Goal: Task Accomplishment & Management: Complete application form

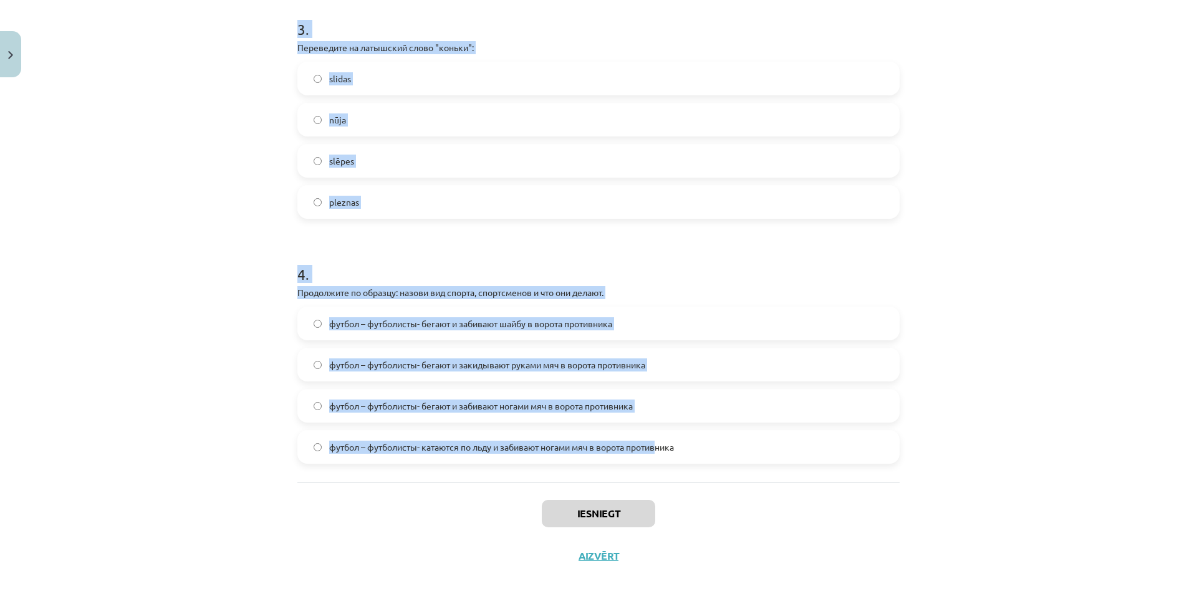
scroll to position [759, 0]
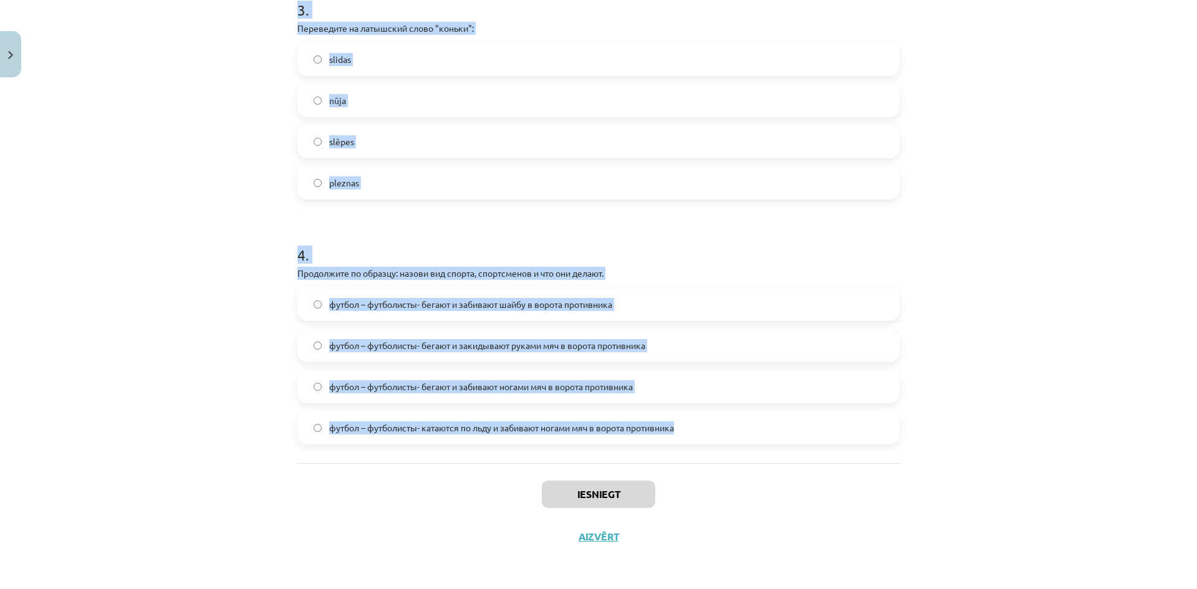
drag, startPoint x: 284, startPoint y: 246, endPoint x: 726, endPoint y: 427, distance: 477.7
click at [726, 427] on div "Mācību tēma: Krievu valodas b1 - 11. klases 2. ieskaites mācību materiāls #2 Ле…" at bounding box center [598, 294] width 1197 height 589
copy form "1 . Определите в группе слов “бег, борьба, езда, победитель, плавание, танцы” л…"
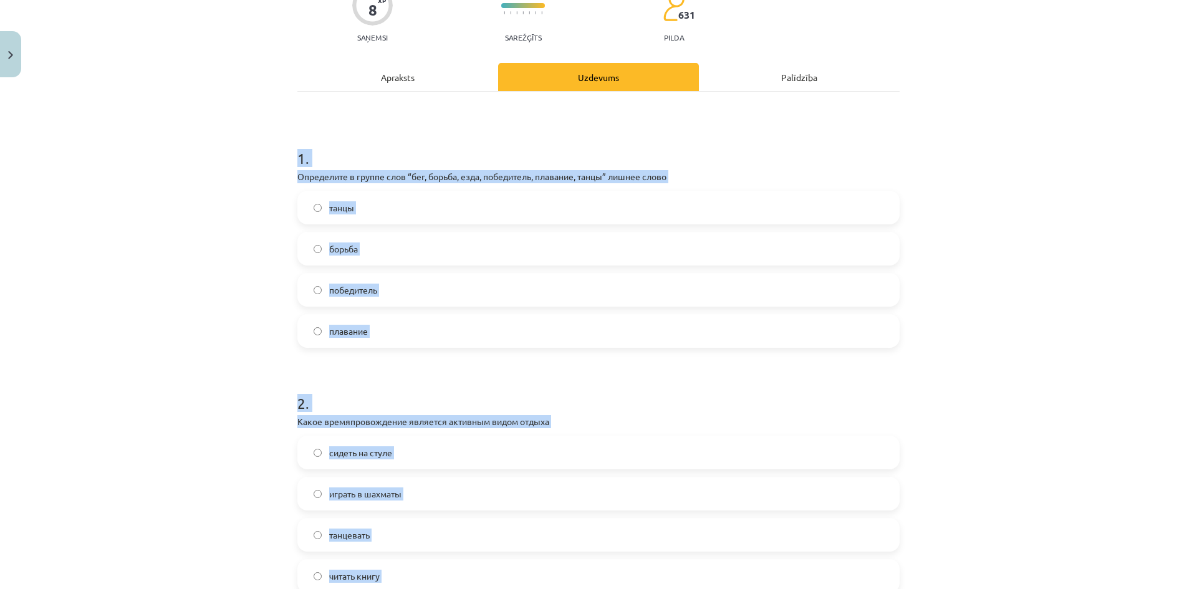
scroll to position [135, 0]
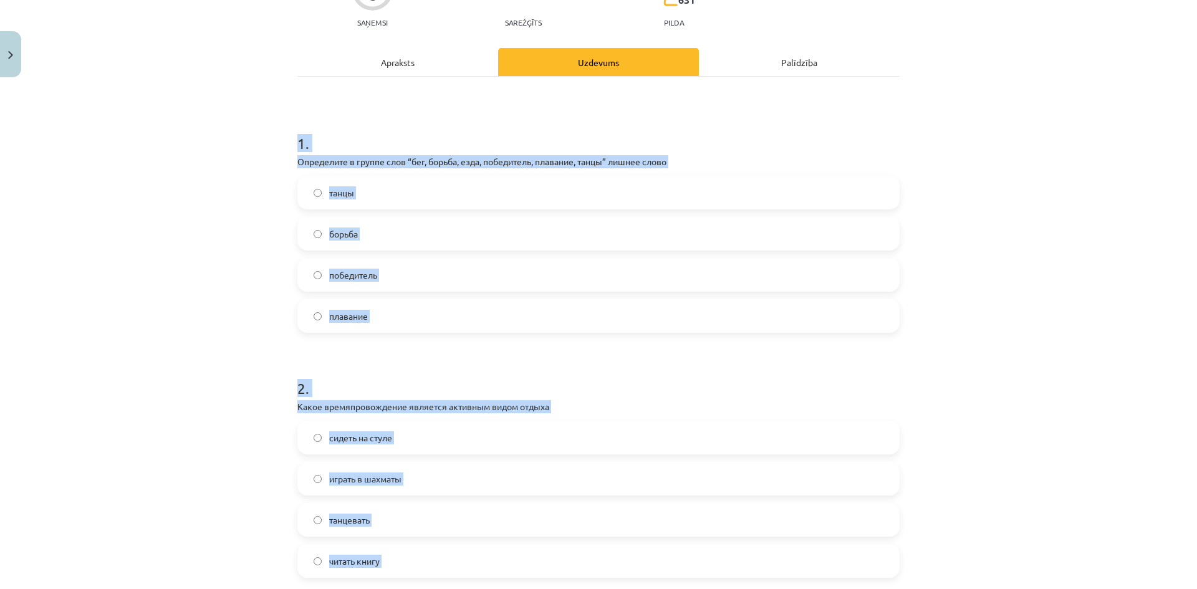
click at [388, 271] on label "победитель" at bounding box center [599, 274] width 600 height 31
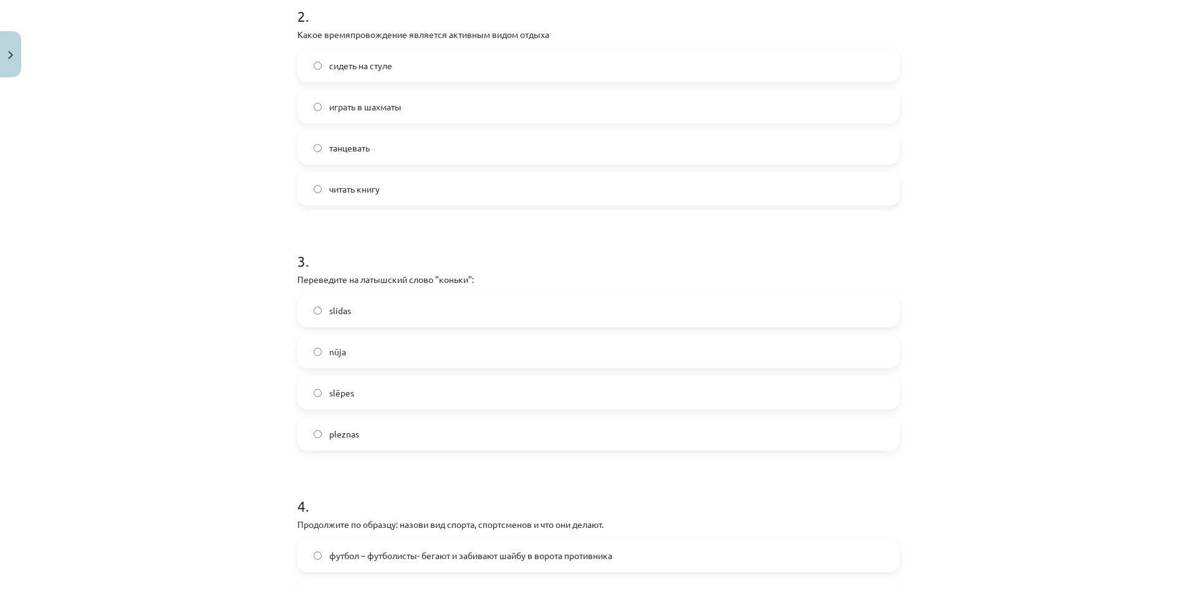
scroll to position [509, 0]
click at [347, 150] on span "танцевать" at bounding box center [349, 146] width 41 height 13
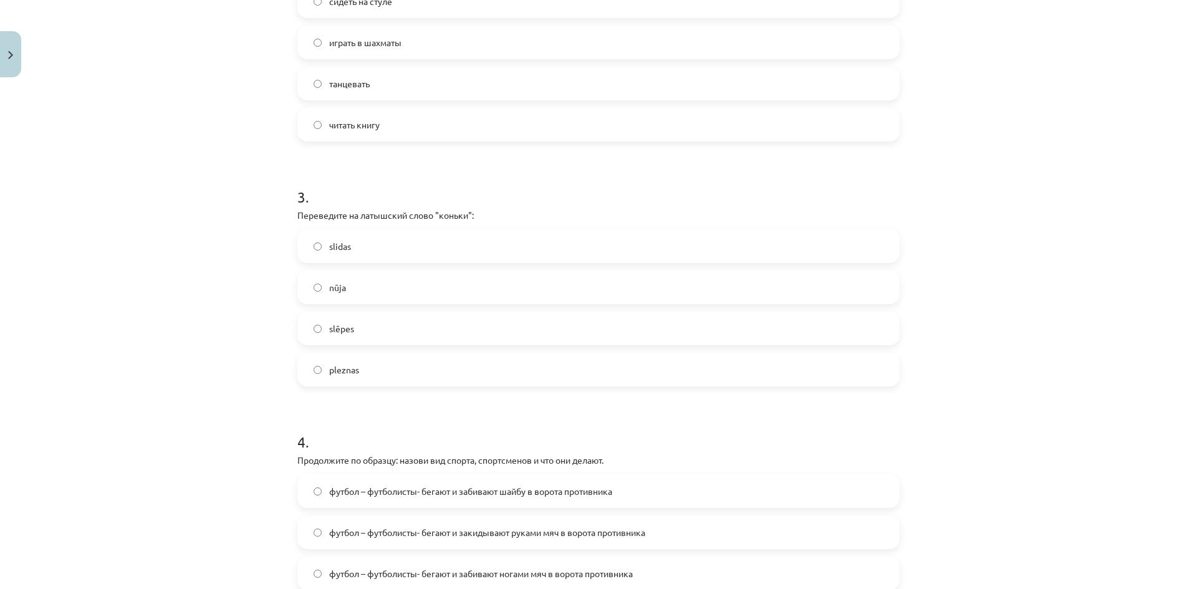
scroll to position [634, 0]
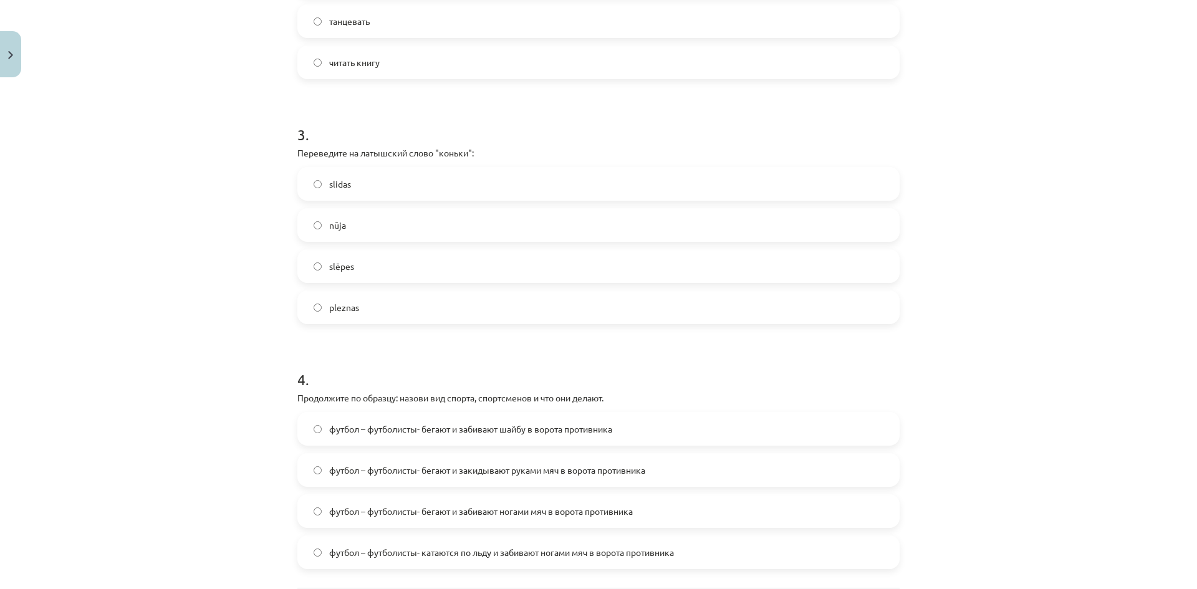
click at [423, 190] on label "slidas" at bounding box center [599, 183] width 600 height 31
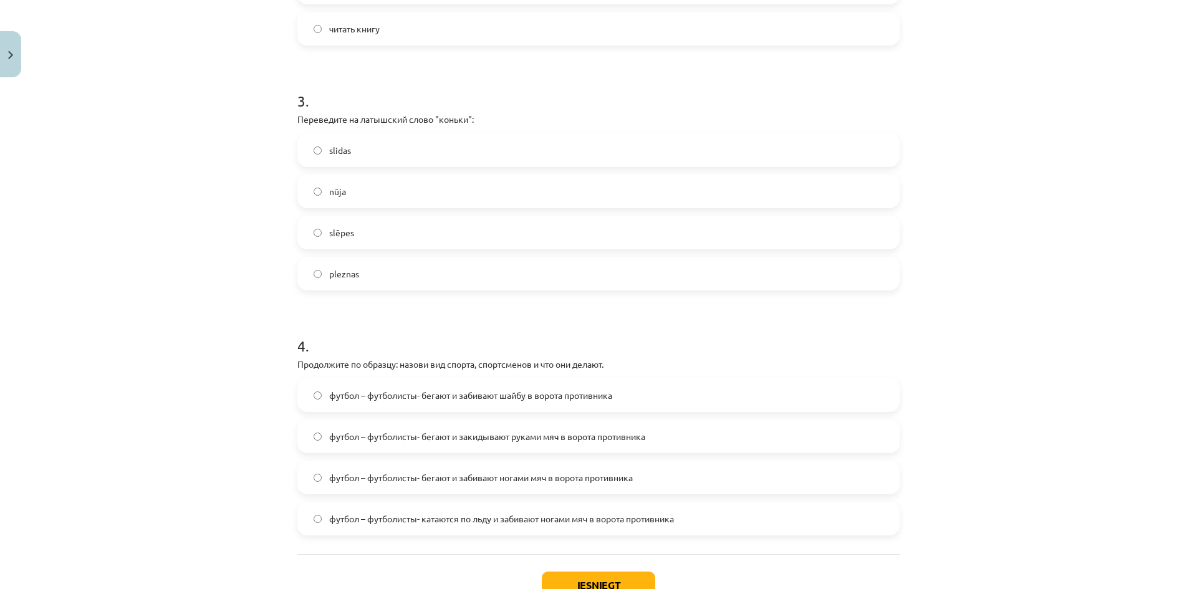
scroll to position [759, 0]
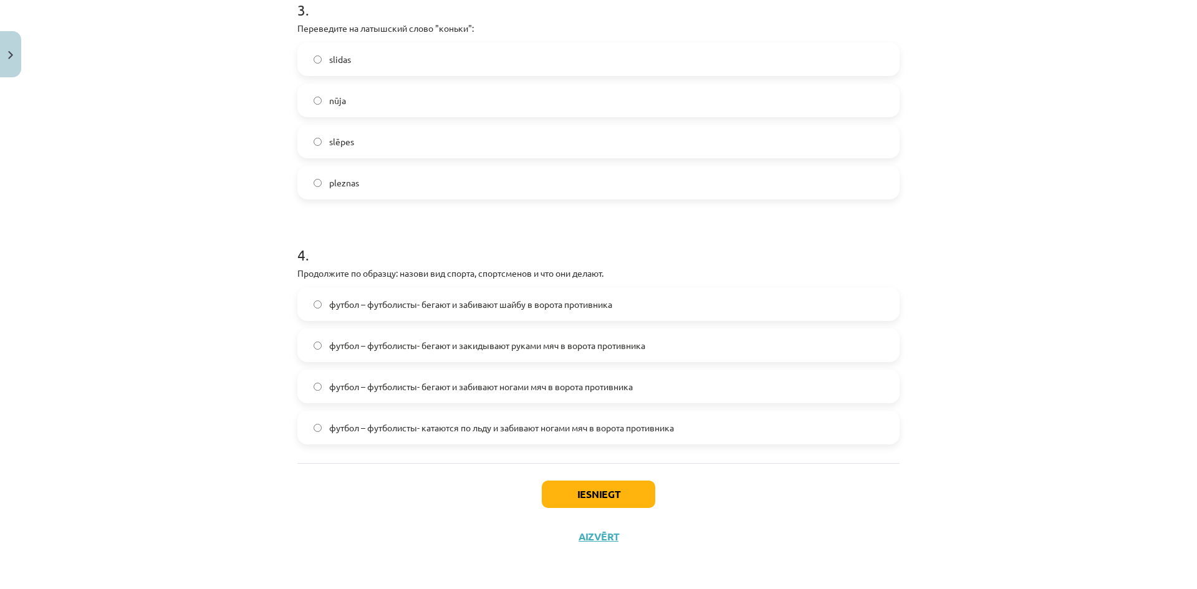
click at [551, 388] on span "футбол – футболисты- бегают и забивают ногами мяч в ворота противника" at bounding box center [481, 386] width 304 height 13
click at [600, 486] on button "Iesniegt" at bounding box center [598, 494] width 113 height 27
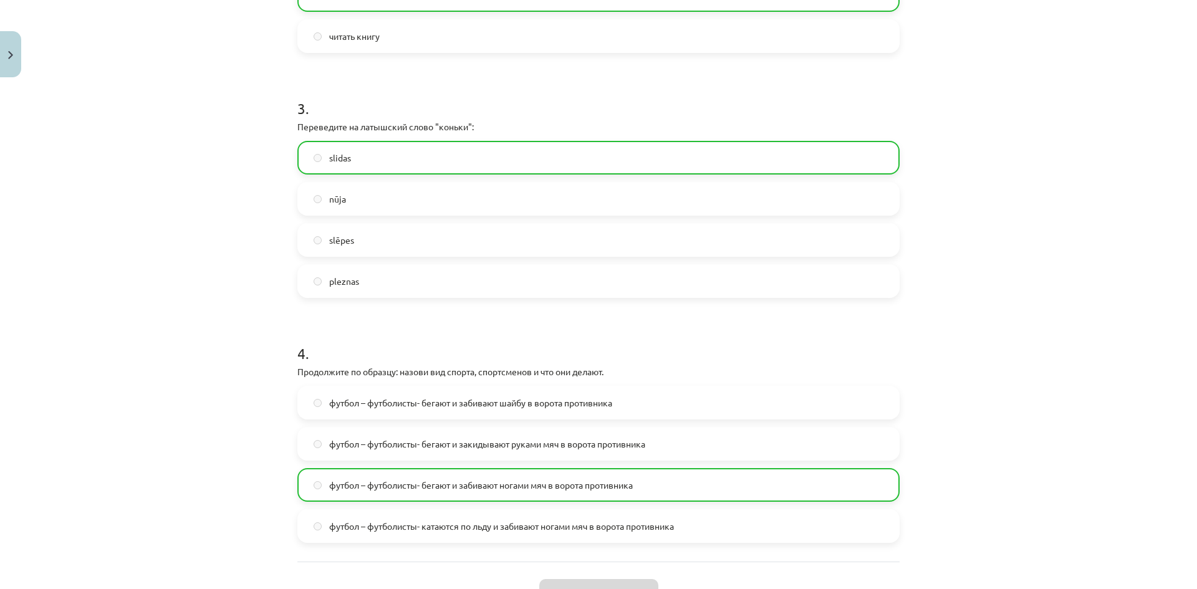
scroll to position [799, 0]
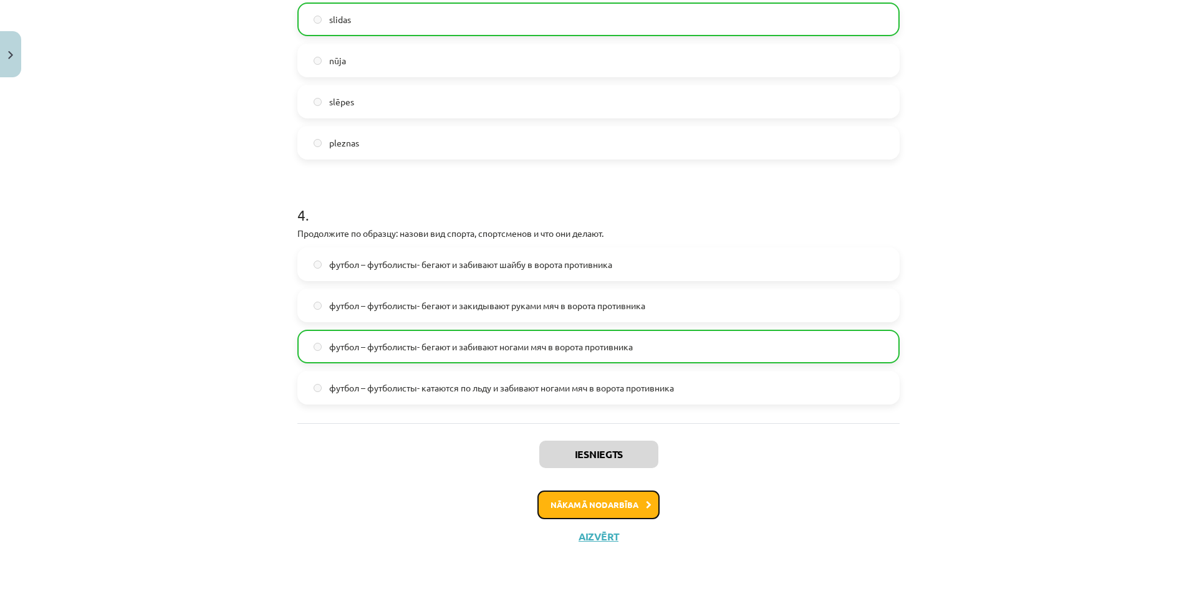
click at [602, 503] on button "Nākamā nodarbība" at bounding box center [599, 505] width 122 height 29
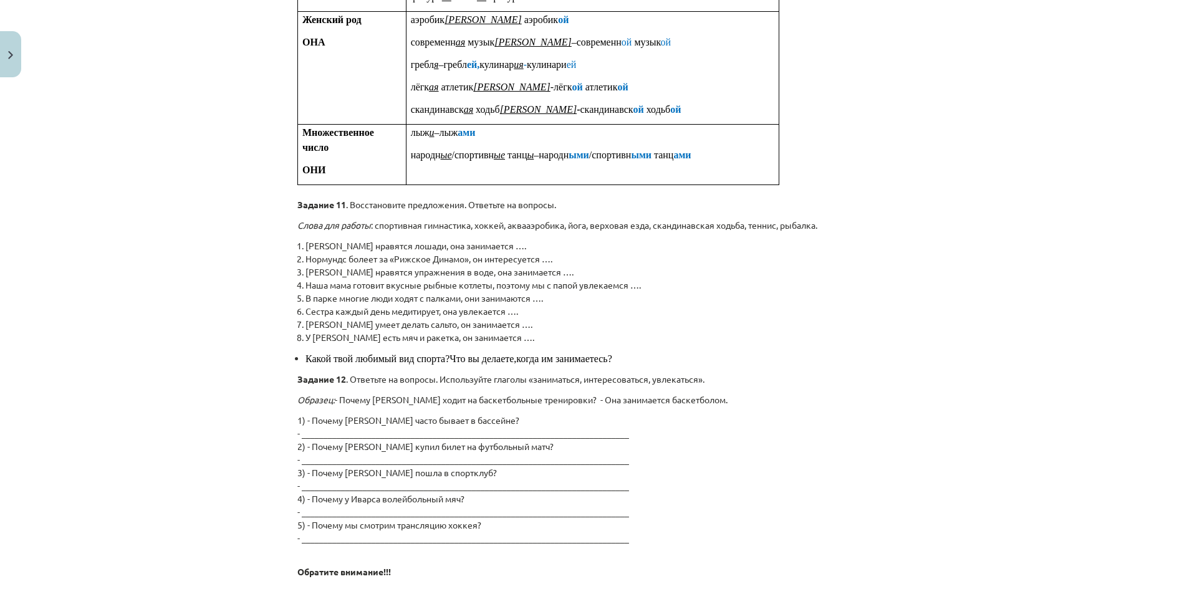
scroll to position [1314, 0]
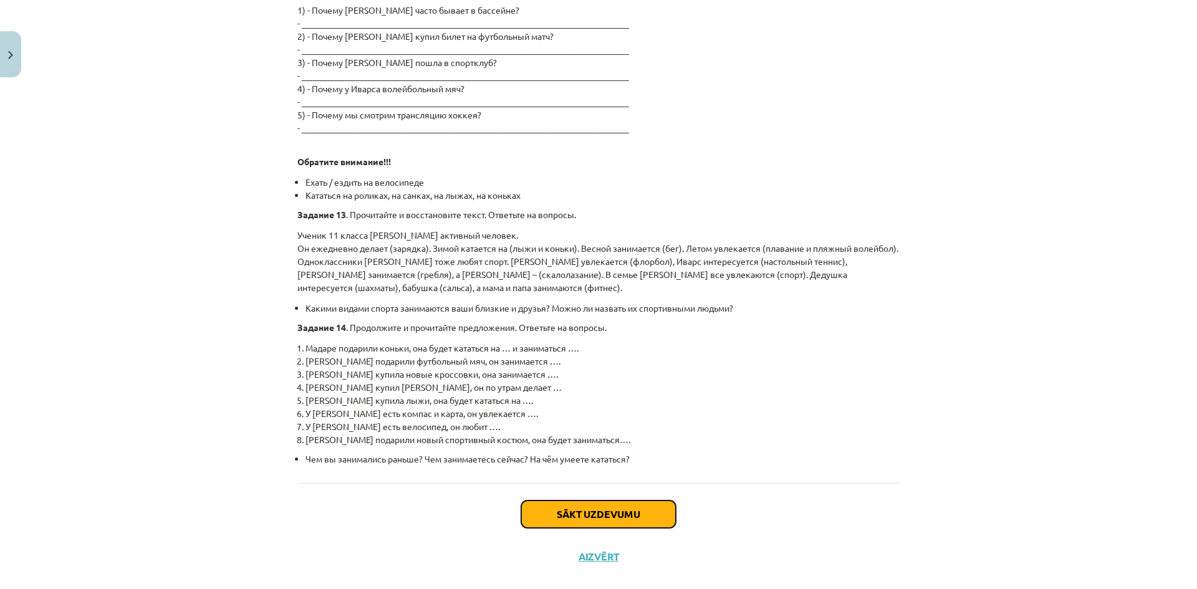
click at [562, 501] on button "Sākt uzdevumu" at bounding box center [598, 514] width 155 height 27
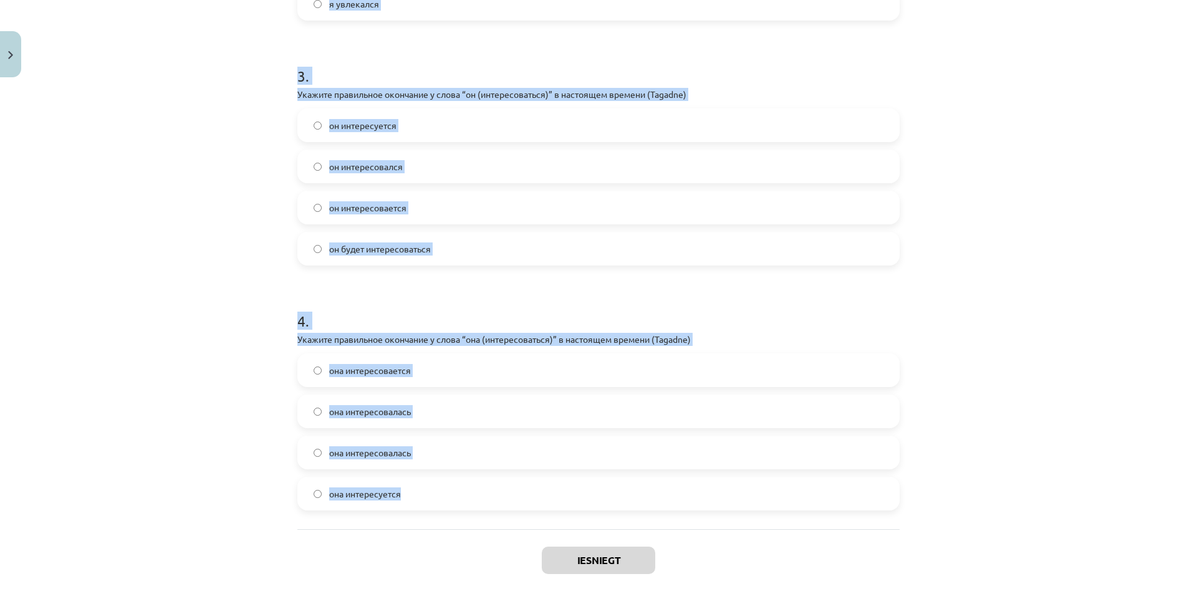
scroll to position [759, 0]
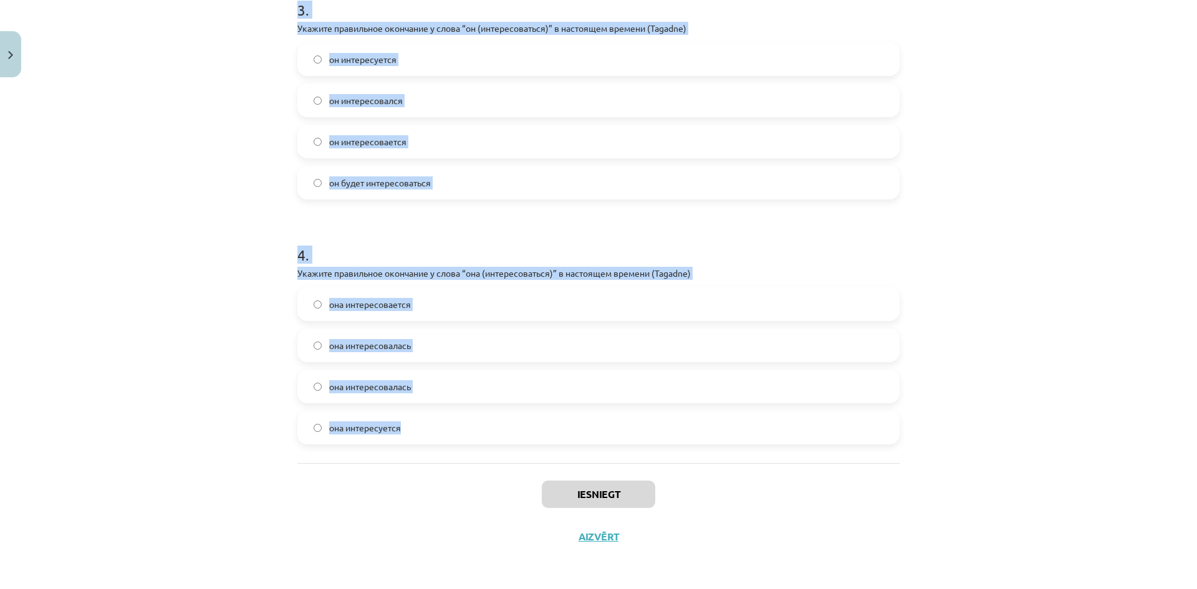
drag, startPoint x: 270, startPoint y: 236, endPoint x: 726, endPoint y: 435, distance: 498.2
click at [726, 435] on div "Mācību tēma: Krievu valodas b1 - 11. klases 2. ieskaites mācību materiāls #3 Гл…" at bounding box center [598, 294] width 1197 height 589
copy form "1 . Укажите правильное окончание у слова “я (заниматься)” в будущем времени (Nā…"
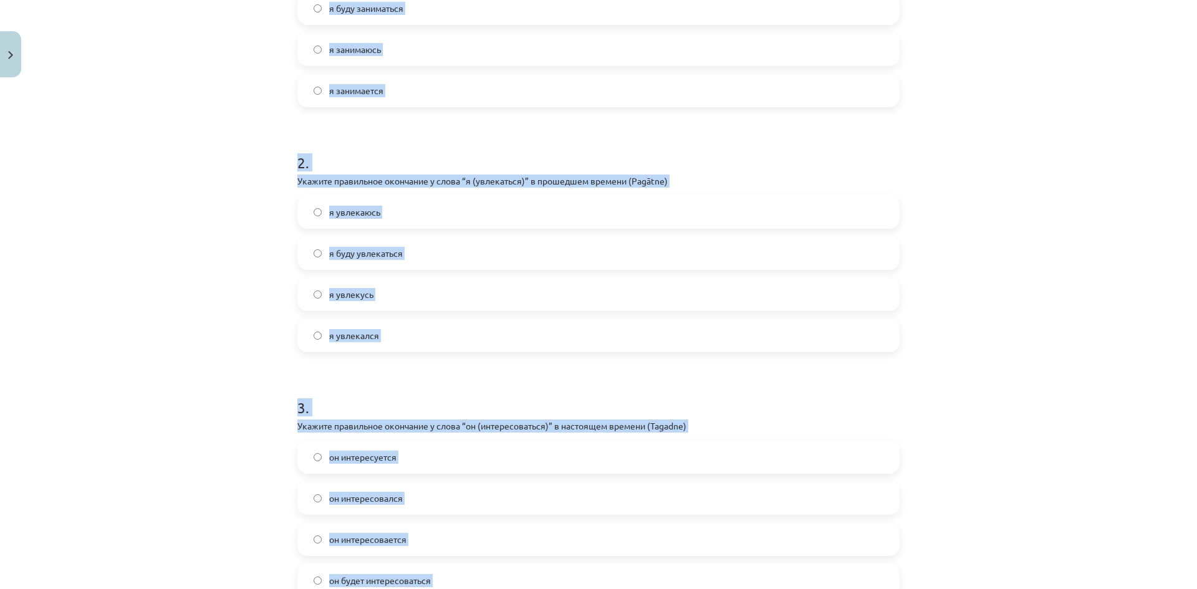
scroll to position [260, 0]
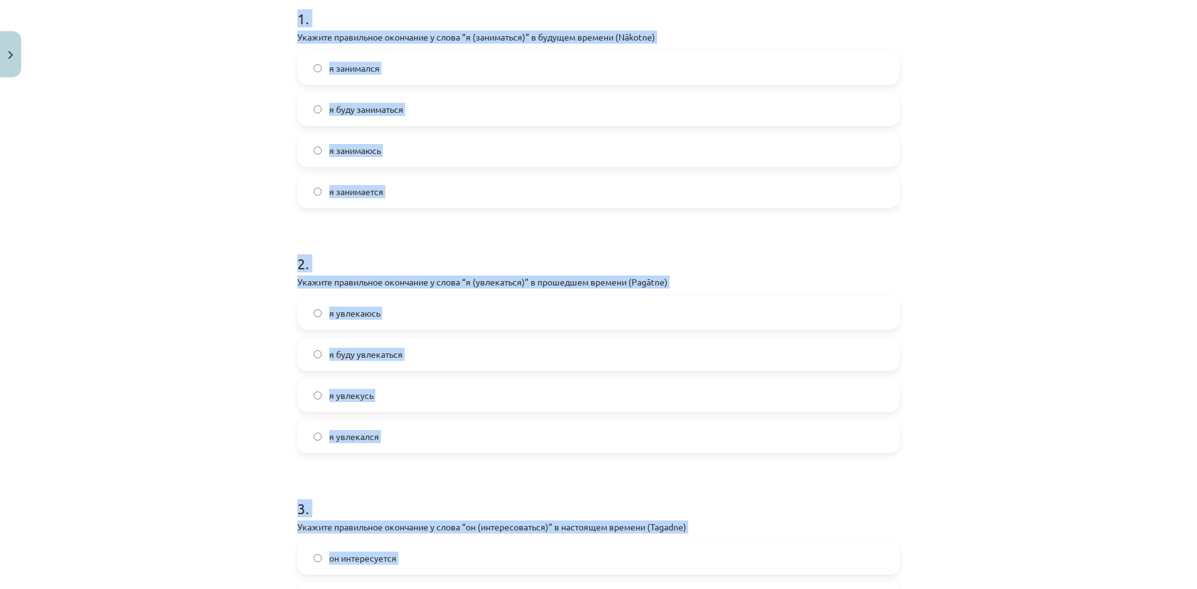
click at [372, 118] on label "я буду заниматься" at bounding box center [599, 109] width 600 height 31
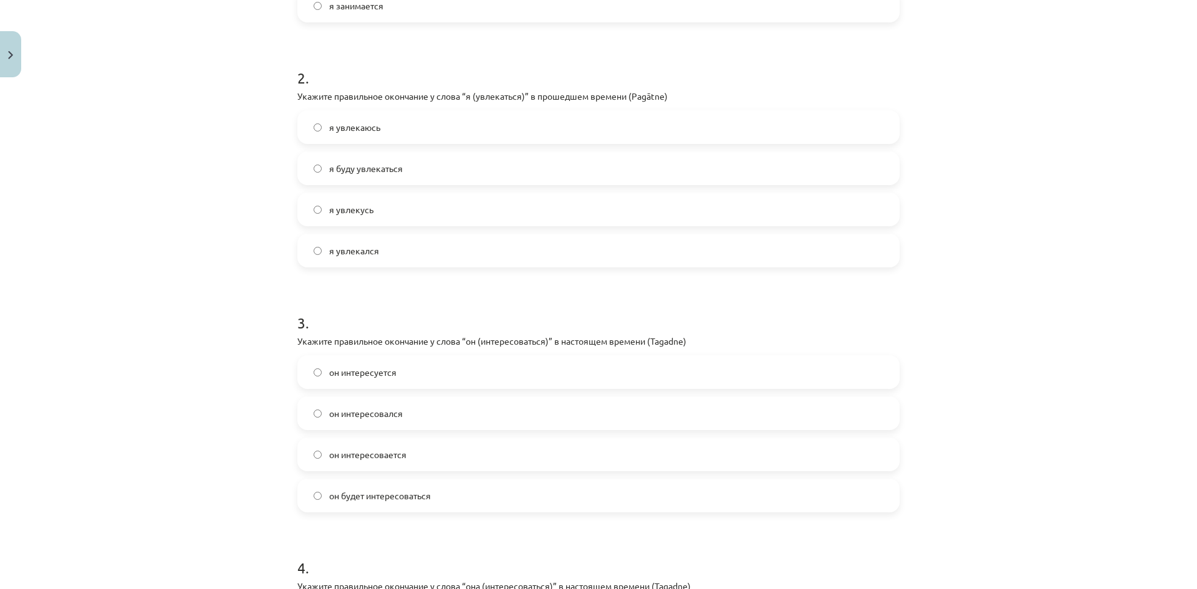
scroll to position [447, 0]
click at [395, 259] on label "я увлекался" at bounding box center [599, 249] width 600 height 31
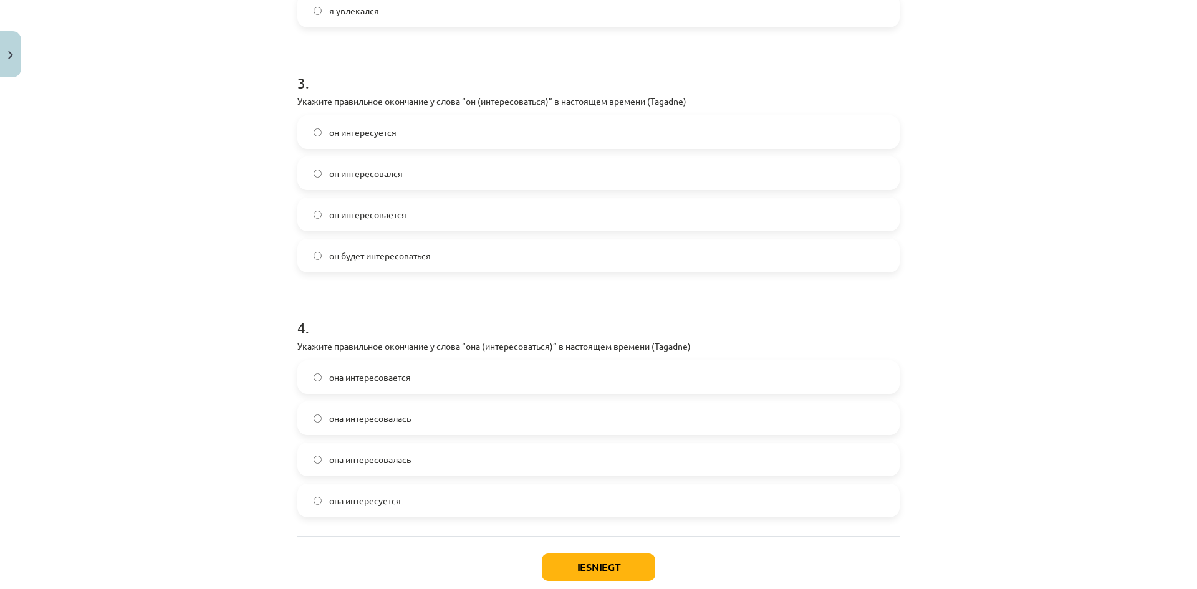
scroll to position [759, 0]
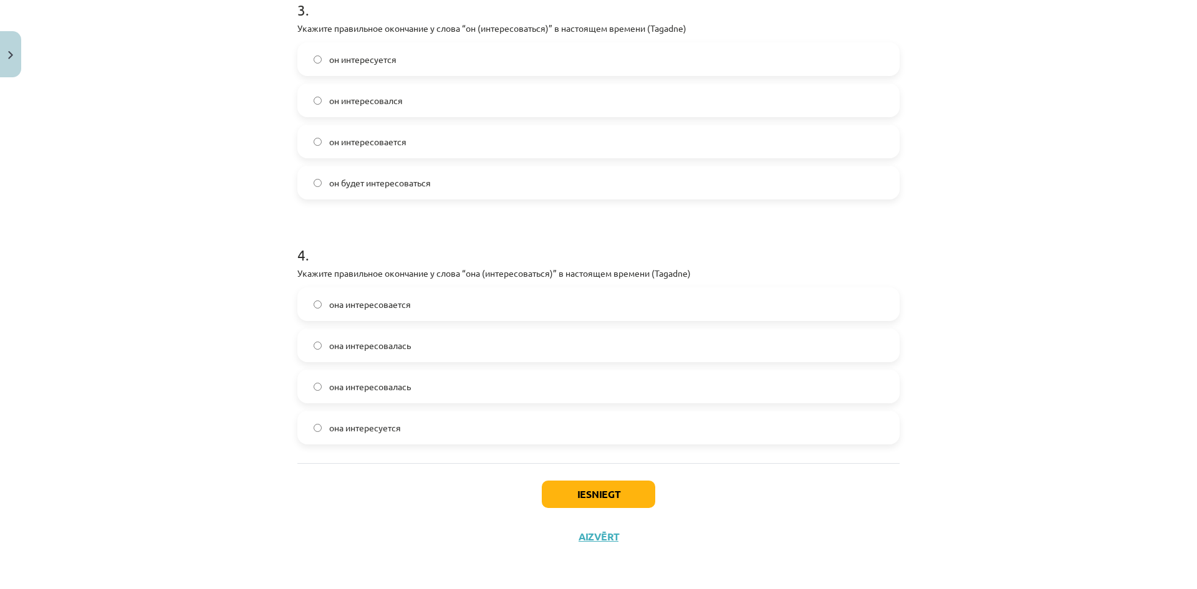
click at [423, 67] on label "он интересуется" at bounding box center [599, 59] width 600 height 31
click at [413, 430] on label "она интересуется" at bounding box center [599, 427] width 600 height 31
click at [595, 496] on button "Iesniegt" at bounding box center [598, 494] width 113 height 27
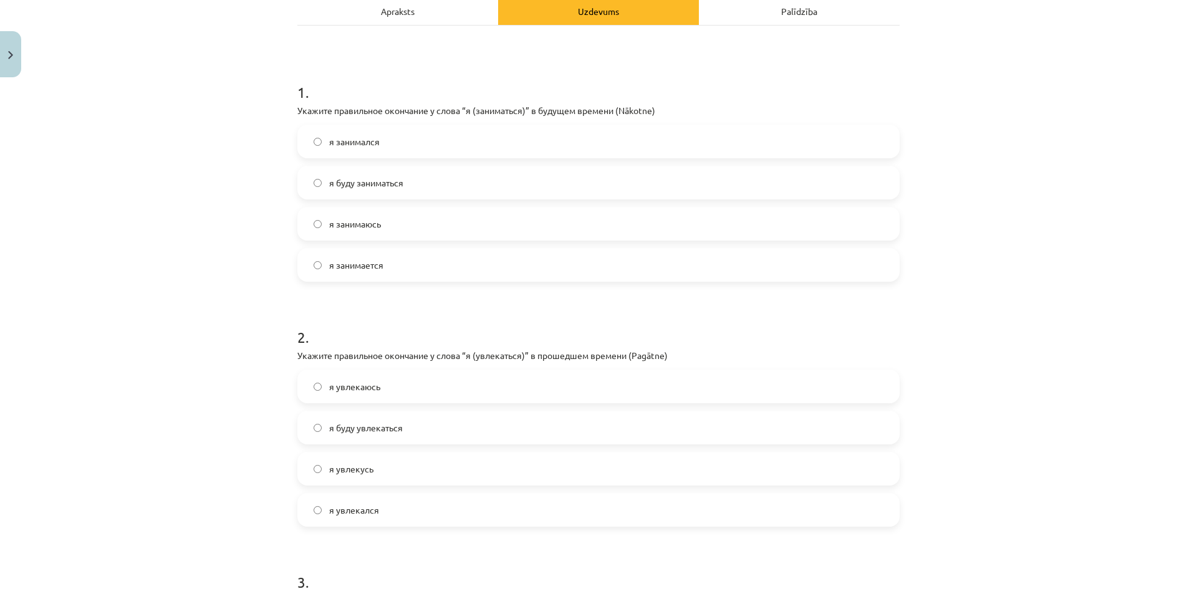
scroll to position [187, 0]
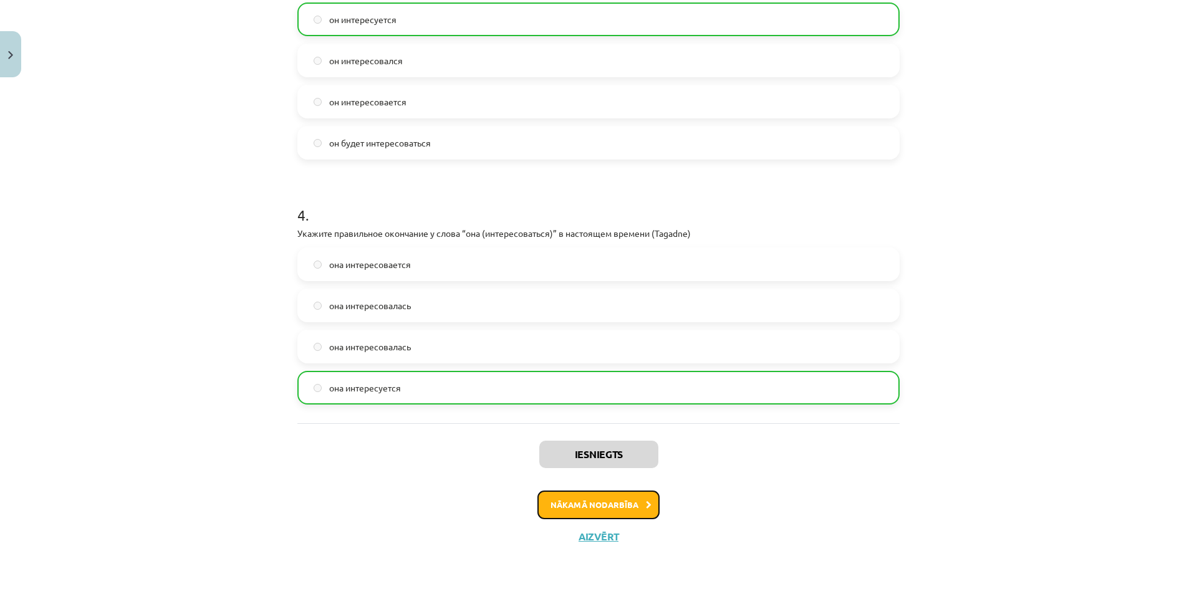
click at [622, 504] on button "Nākamā nodarbība" at bounding box center [599, 505] width 122 height 29
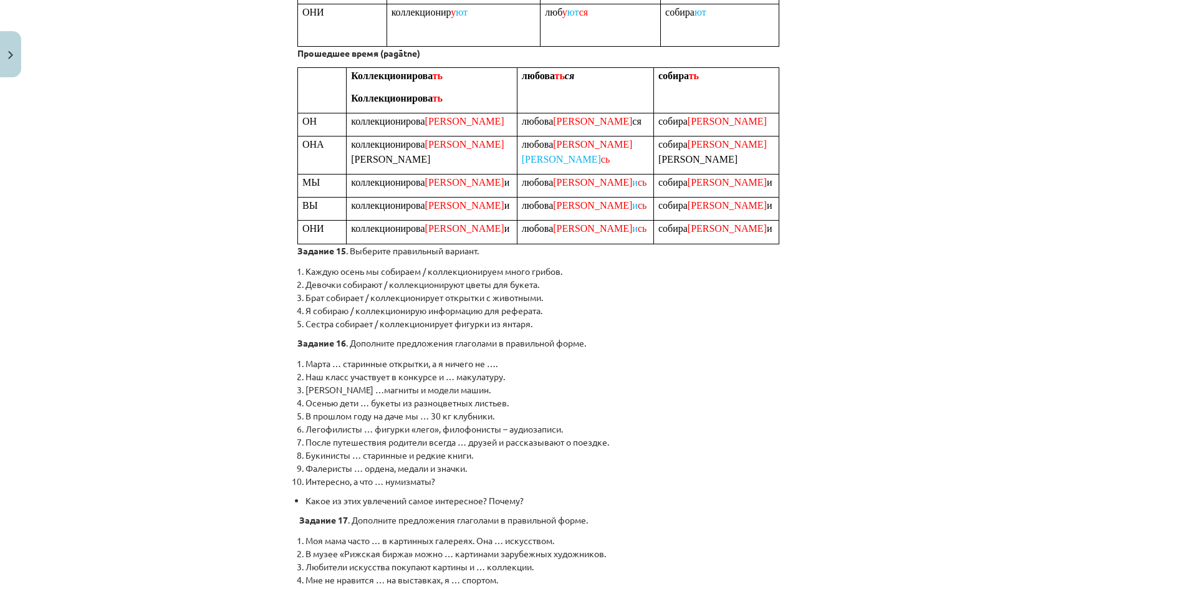
scroll to position [642, 0]
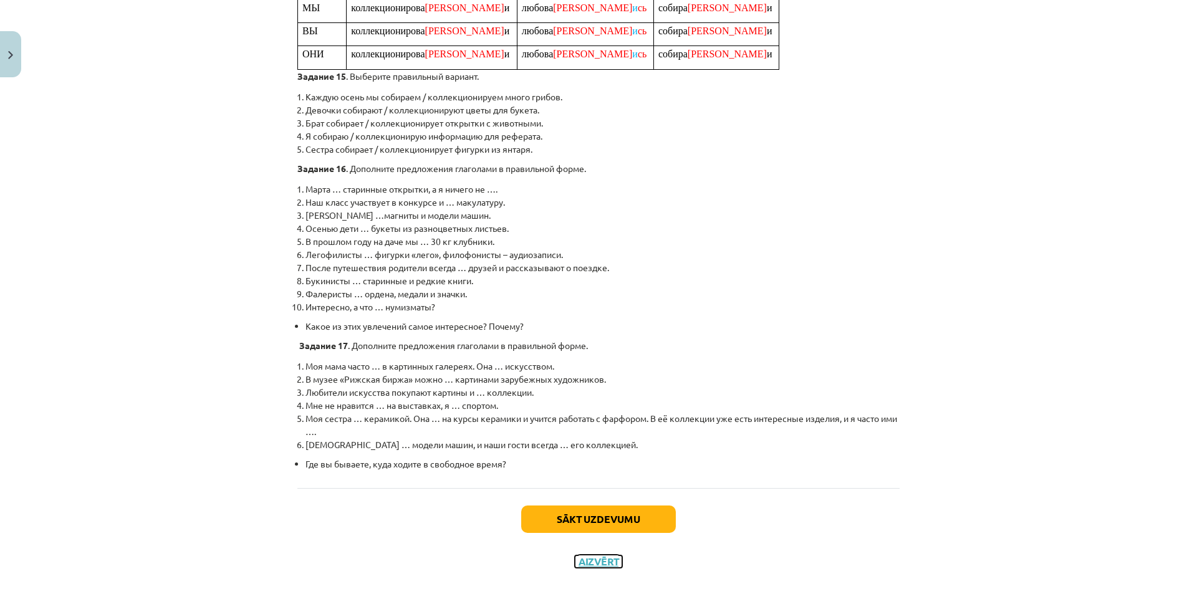
click at [591, 556] on button "Aizvērt" at bounding box center [598, 562] width 47 height 12
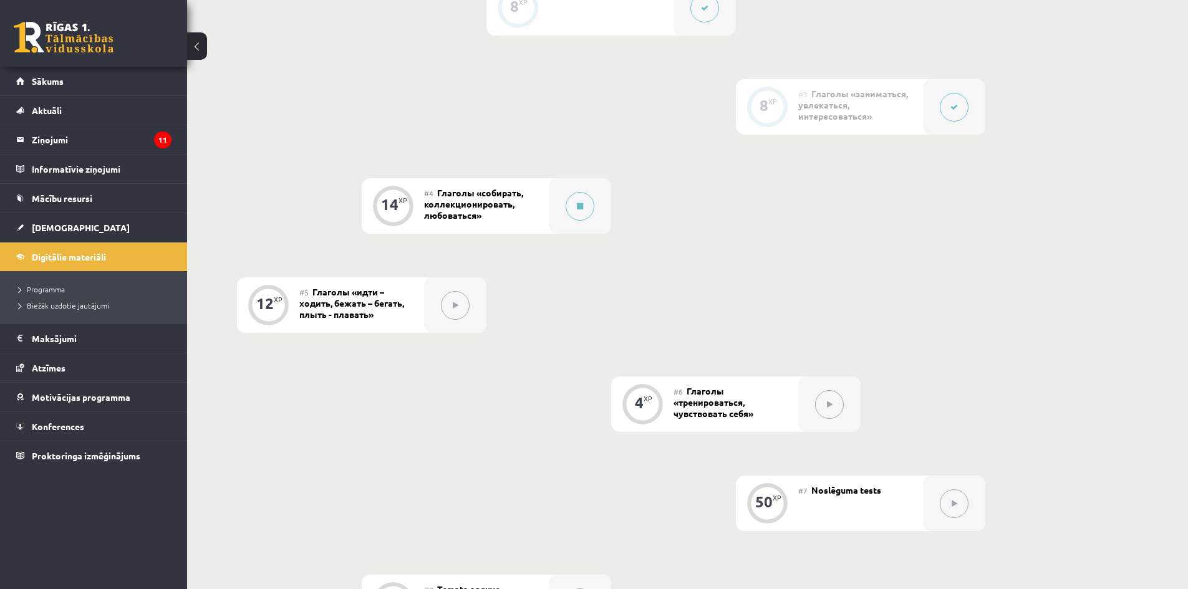
scroll to position [278, 0]
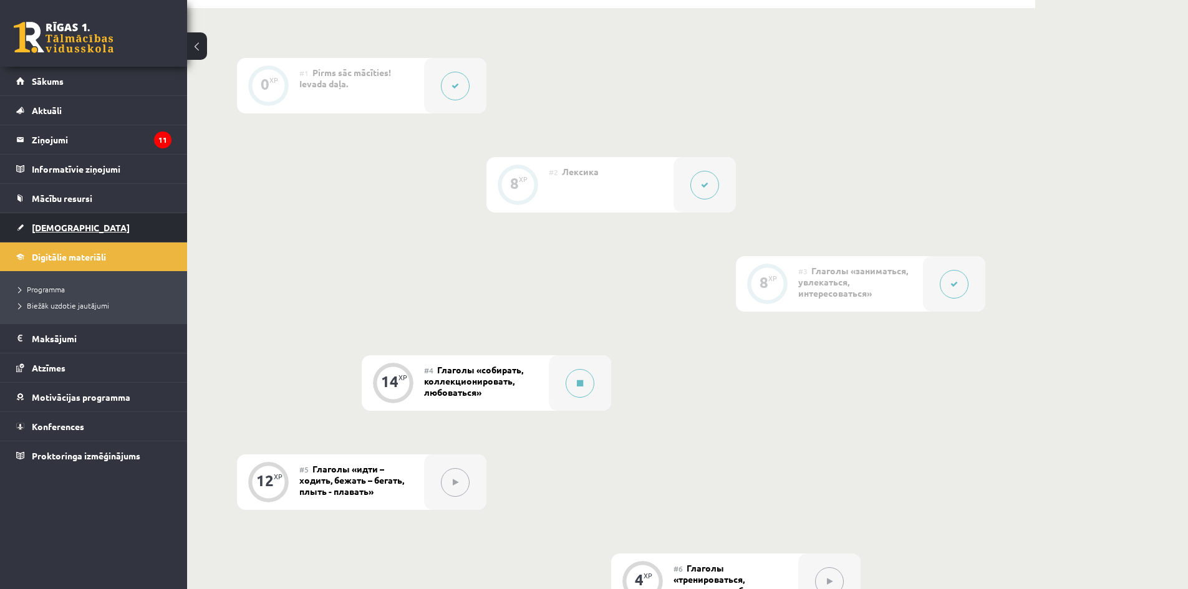
click at [46, 216] on link "[DEMOGRAPHIC_DATA]" at bounding box center [93, 227] width 155 height 29
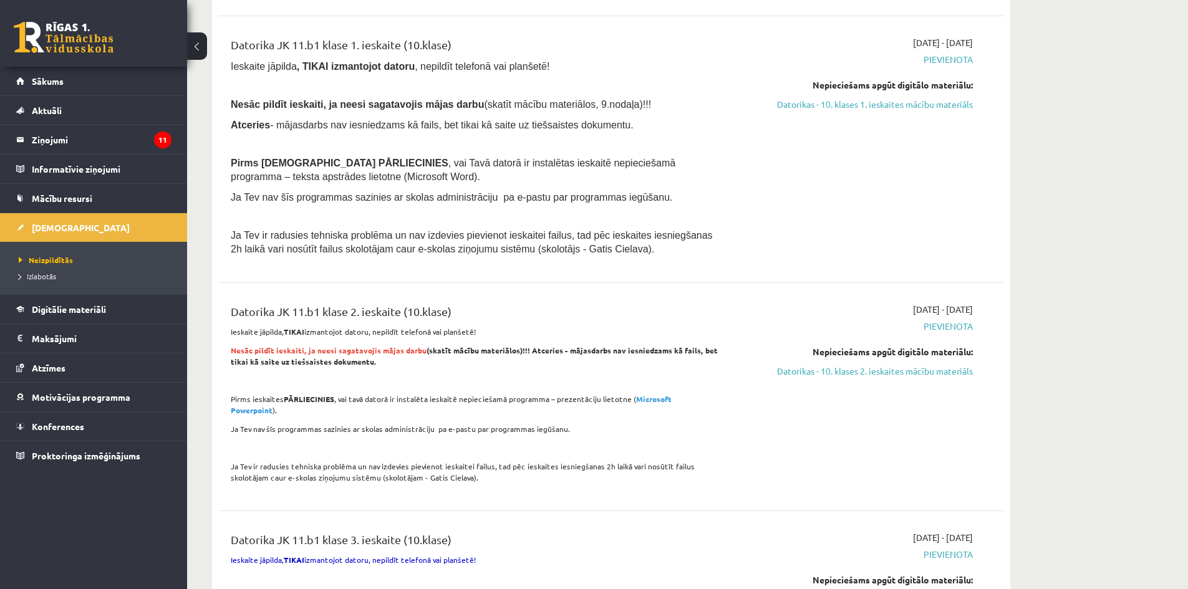
scroll to position [873, 0]
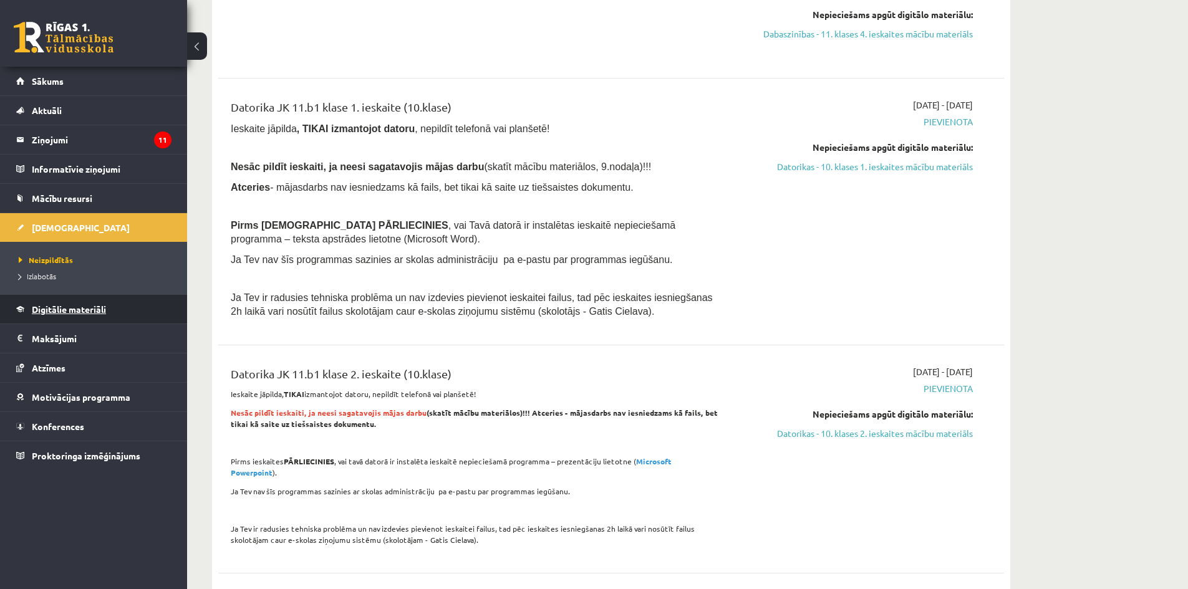
click at [82, 313] on span "Digitālie materiāli" at bounding box center [69, 309] width 74 height 11
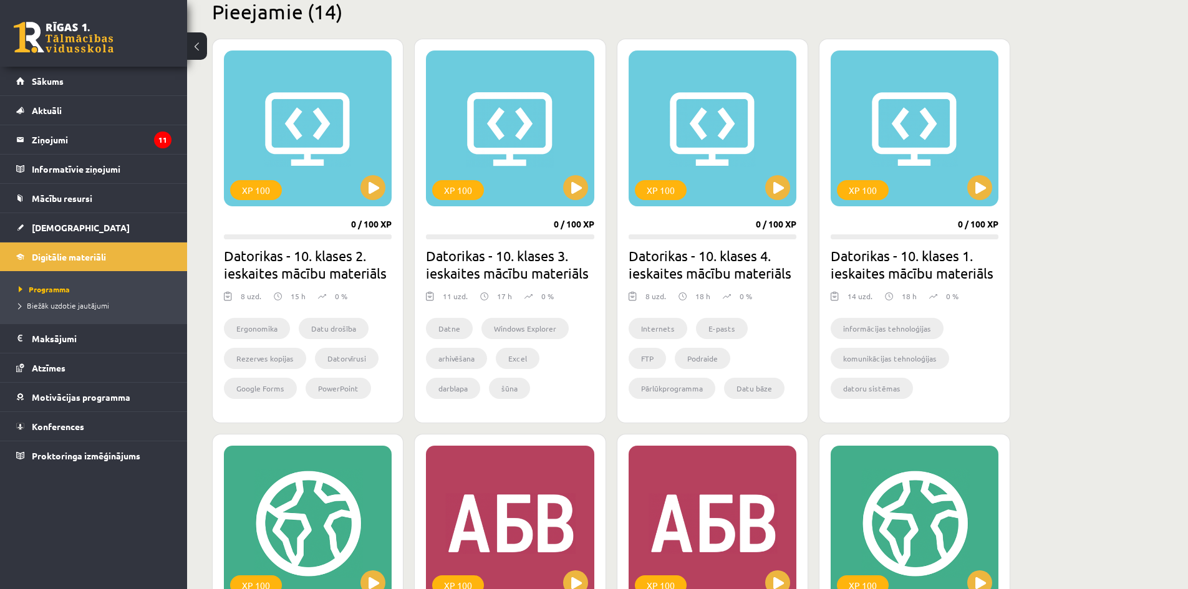
scroll to position [249, 0]
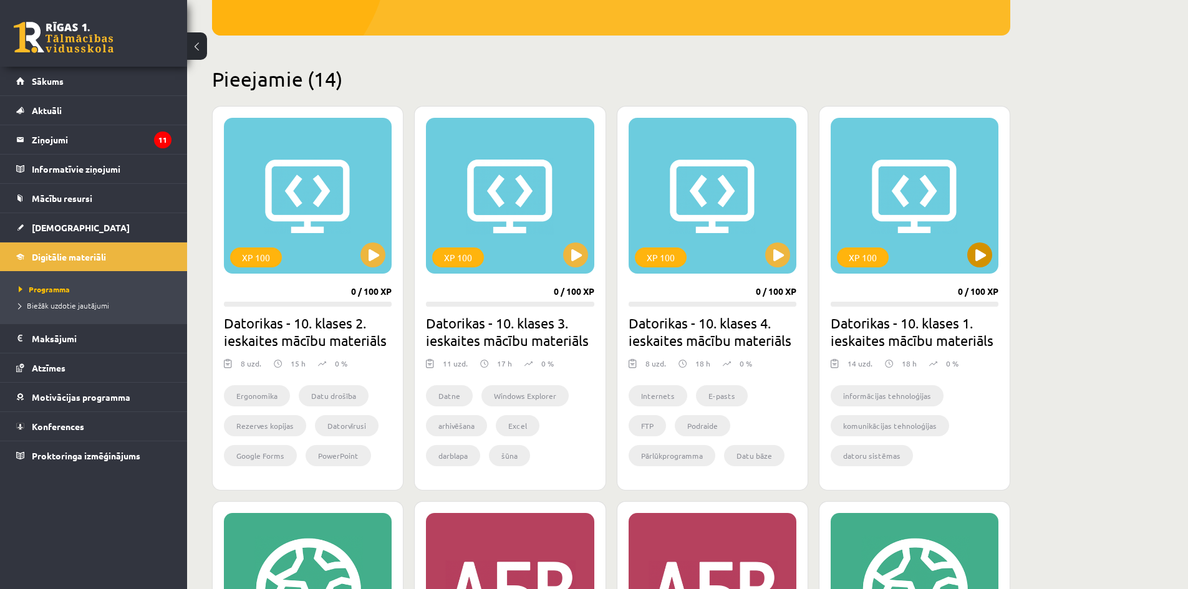
click at [899, 202] on div "XP 100" at bounding box center [915, 196] width 168 height 156
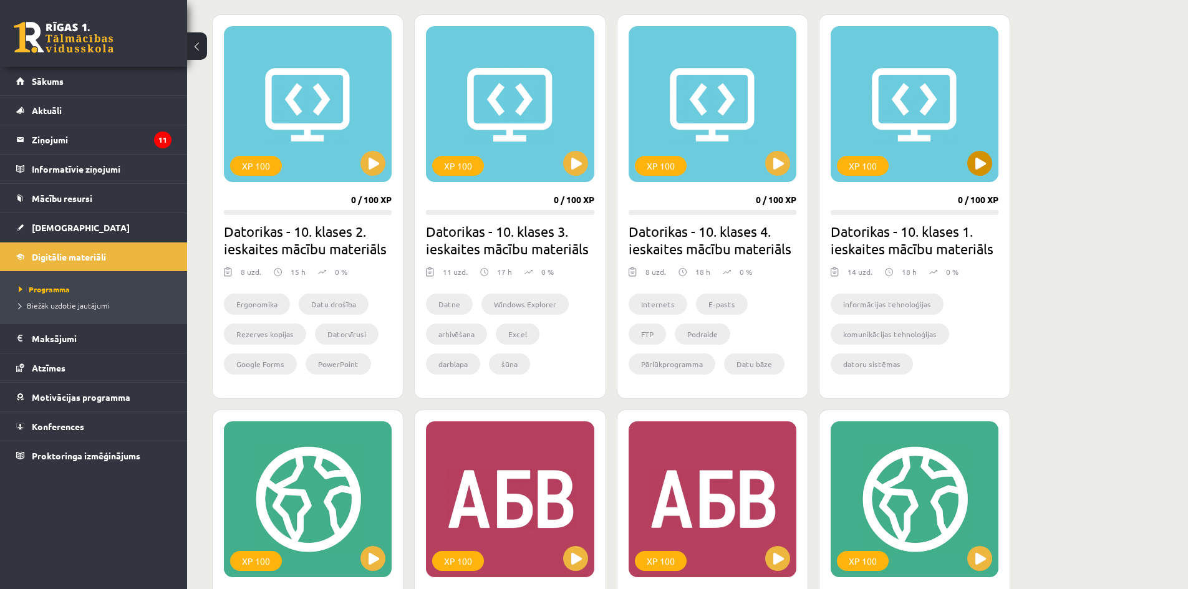
scroll to position [374, 0]
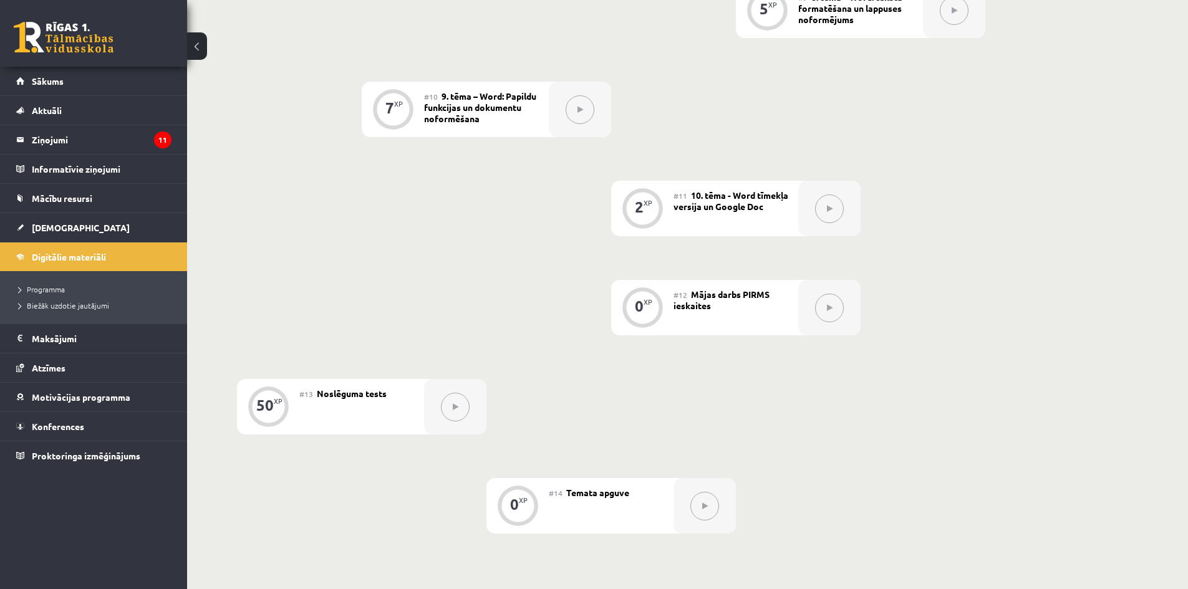
scroll to position [1104, 0]
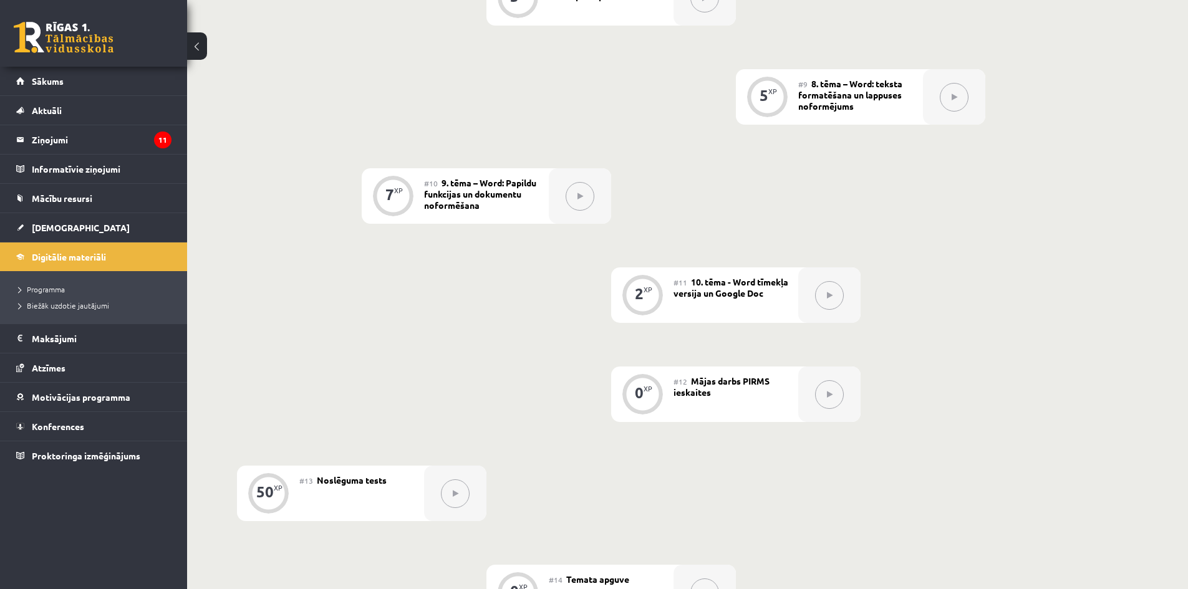
click at [827, 294] on icon at bounding box center [830, 295] width 6 height 7
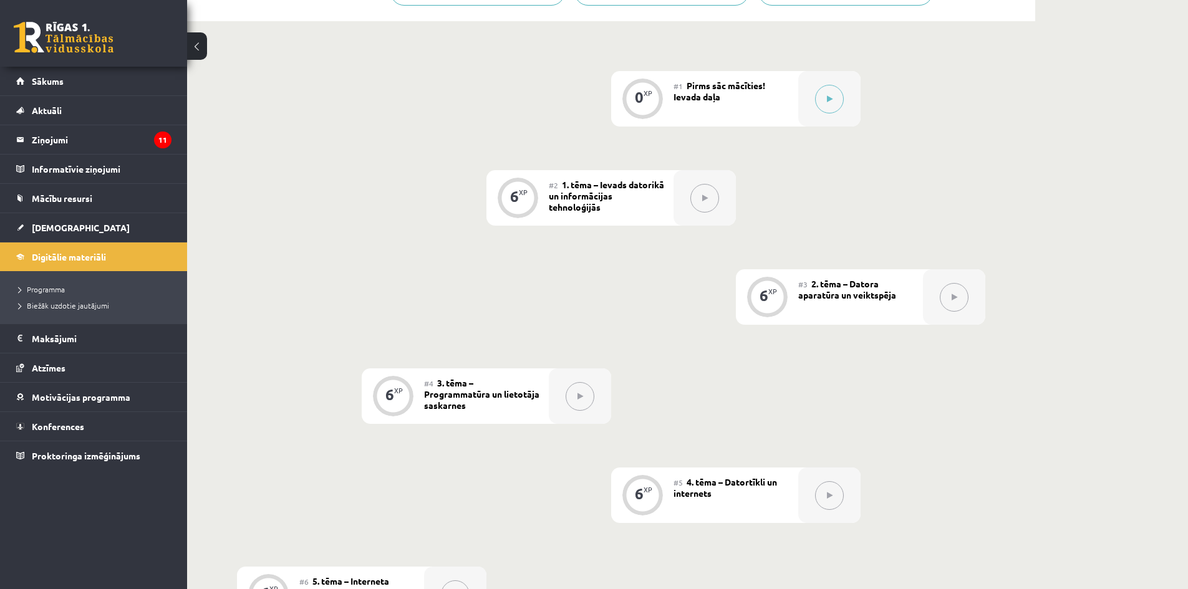
scroll to position [107, 0]
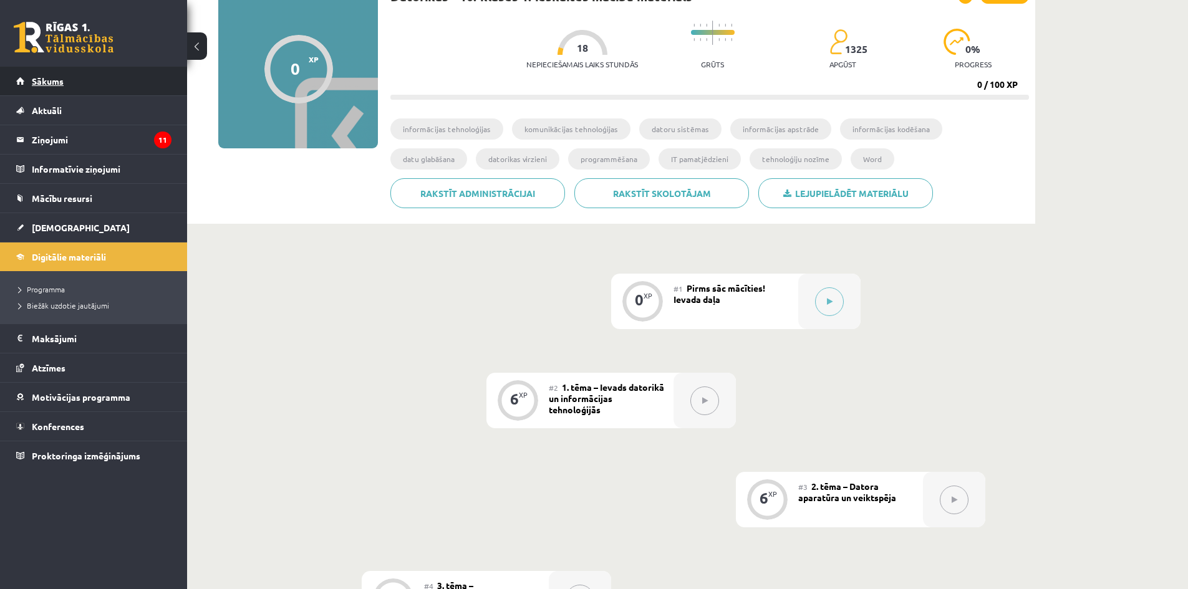
click at [60, 80] on span "Sākums" at bounding box center [48, 80] width 32 height 11
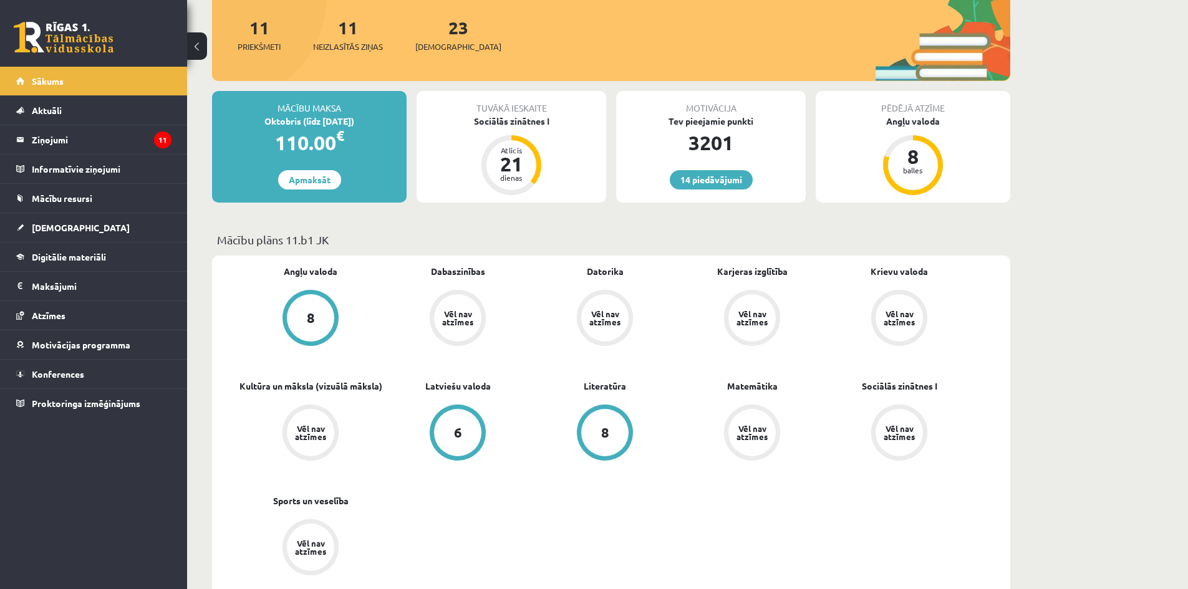
scroll to position [249, 0]
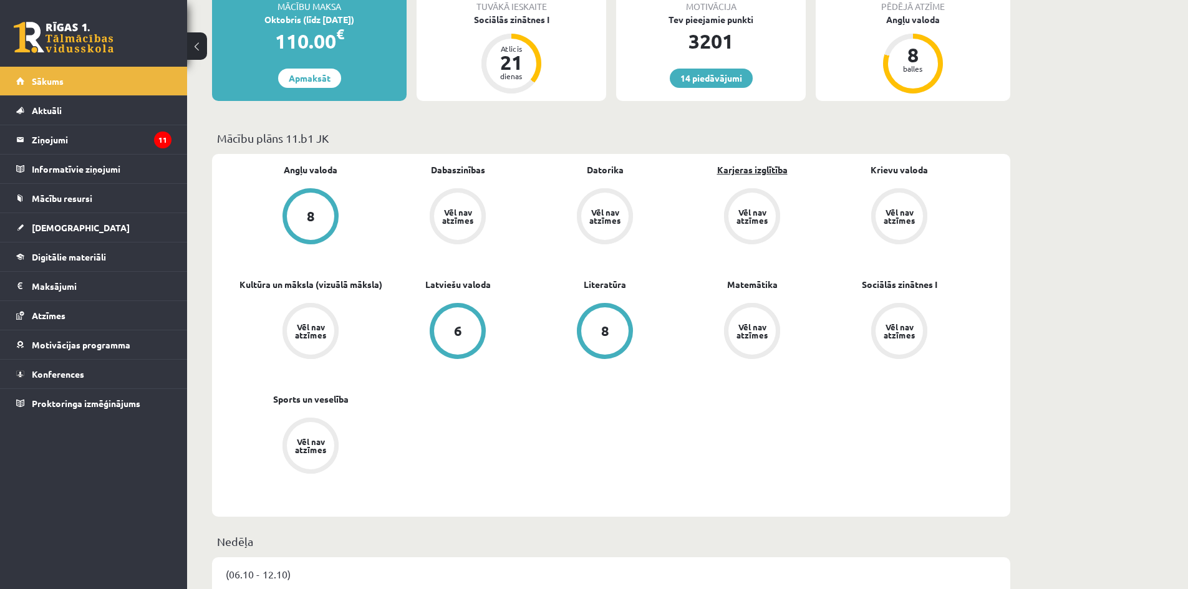
click at [773, 170] on link "Karjeras izglītība" at bounding box center [752, 169] width 70 height 13
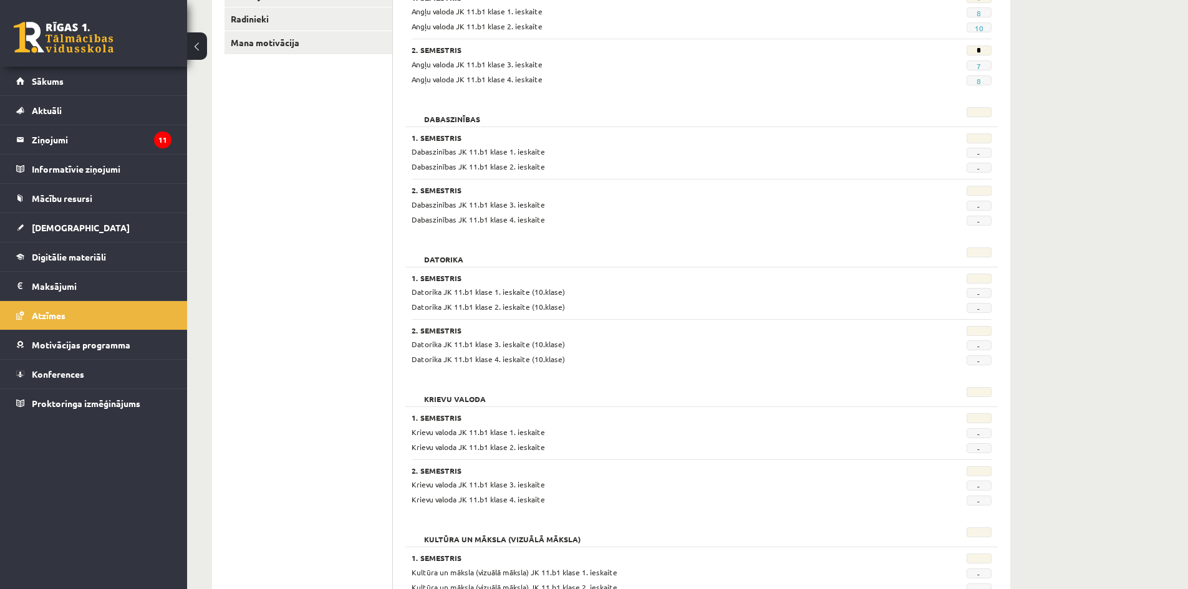
scroll to position [51, 0]
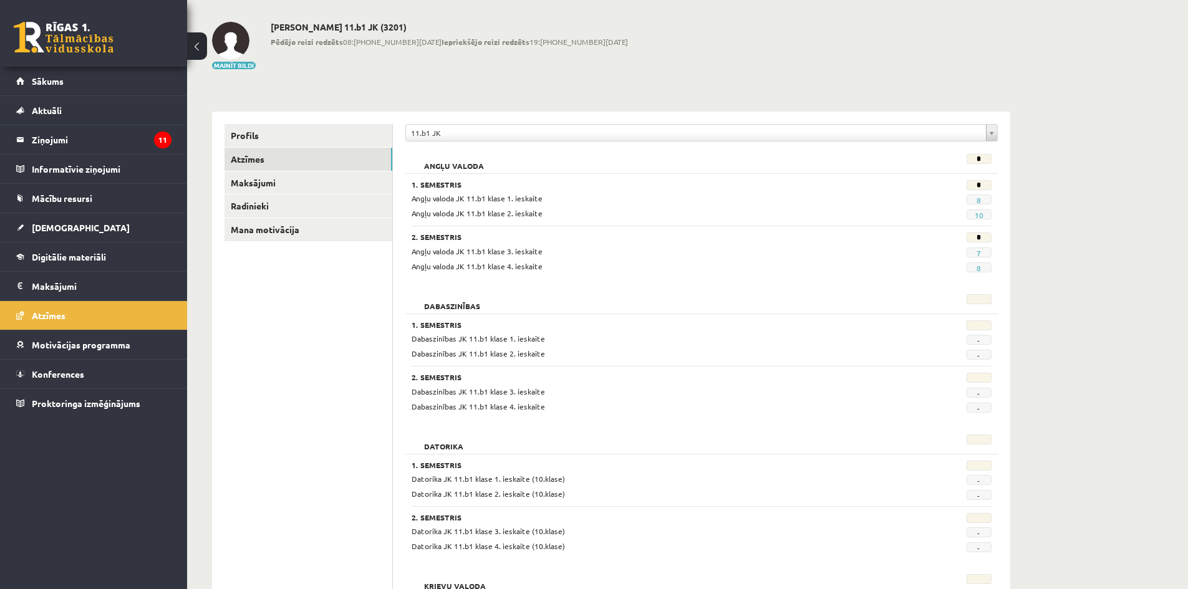
click at [84, 42] on link at bounding box center [64, 37] width 100 height 31
